Goal: Information Seeking & Learning: Learn about a topic

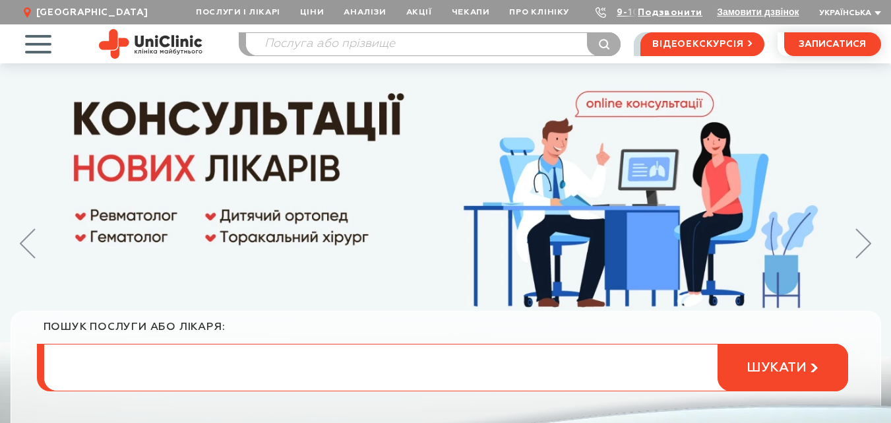
click at [495, 369] on input "search" at bounding box center [445, 367] width 803 height 46
type input "узд"
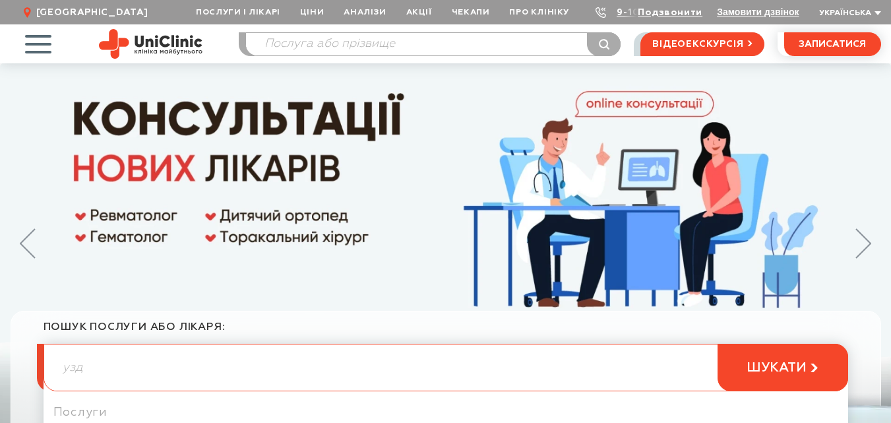
click at [718, 344] on button "шукати" at bounding box center [783, 367] width 131 height 47
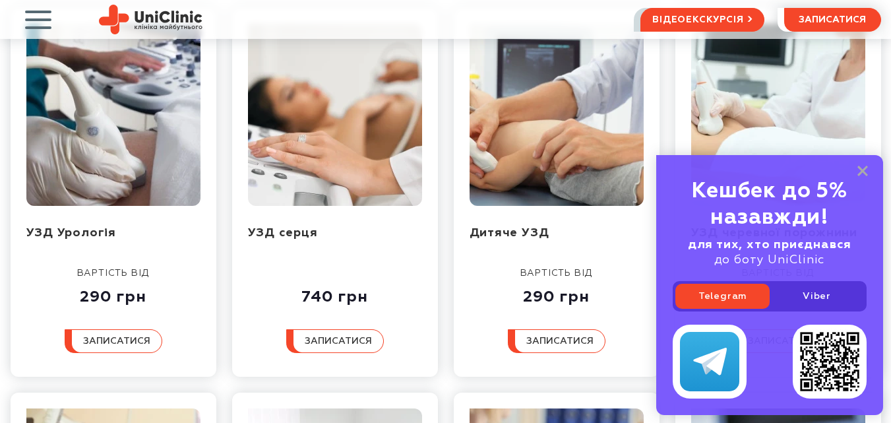
scroll to position [231, 0]
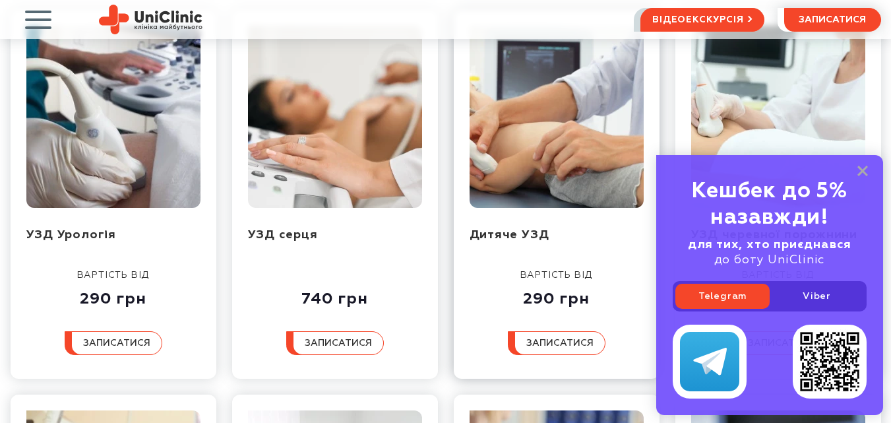
click at [569, 168] on img at bounding box center [557, 117] width 174 height 182
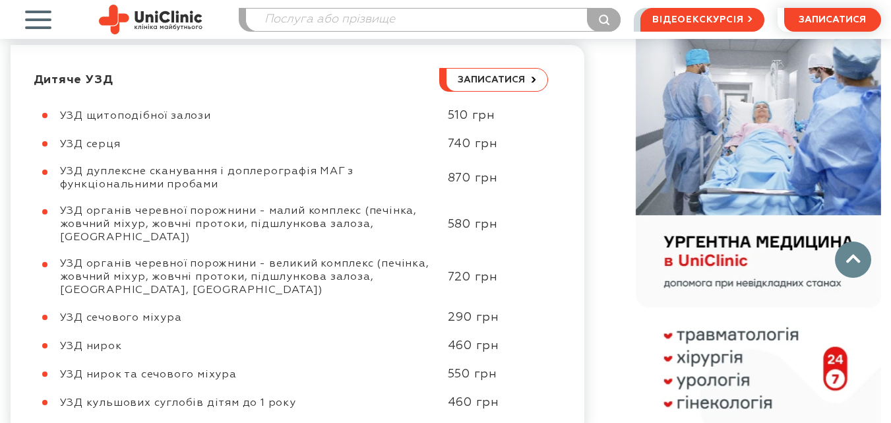
scroll to position [660, 0]
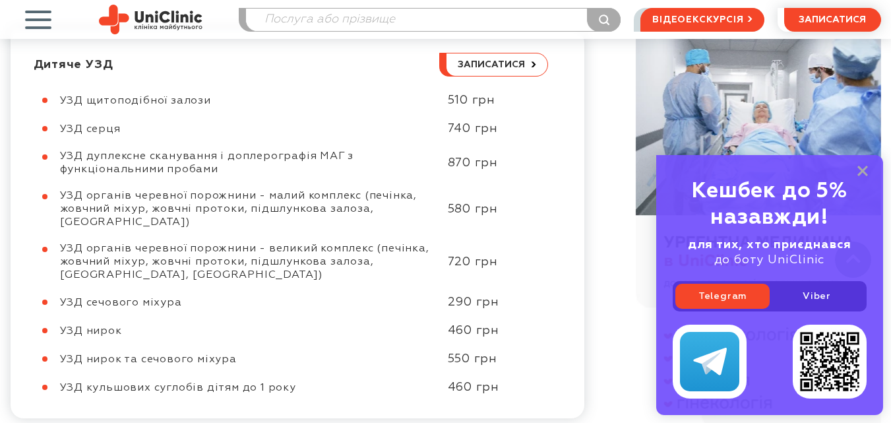
drag, startPoint x: 61, startPoint y: 195, endPoint x: 499, endPoint y: 259, distance: 442.5
click at [499, 259] on div "УЗД щитоподібної залози 510 грн УЗД серця 740 грн УЗД дуплексне сканування і до…" at bounding box center [291, 244] width 514 height 302
copy div "УЗД органів черевної порожнини - малий комплекс (печінка, жовчний міхур, жовчні…"
click at [289, 280] on div "УЗД щитоподібної залози 510 грн УЗД серця 740 грн УЗД дуплексне сканування і до…" at bounding box center [291, 244] width 514 height 302
